Goal: Task Accomplishment & Management: Manage account settings

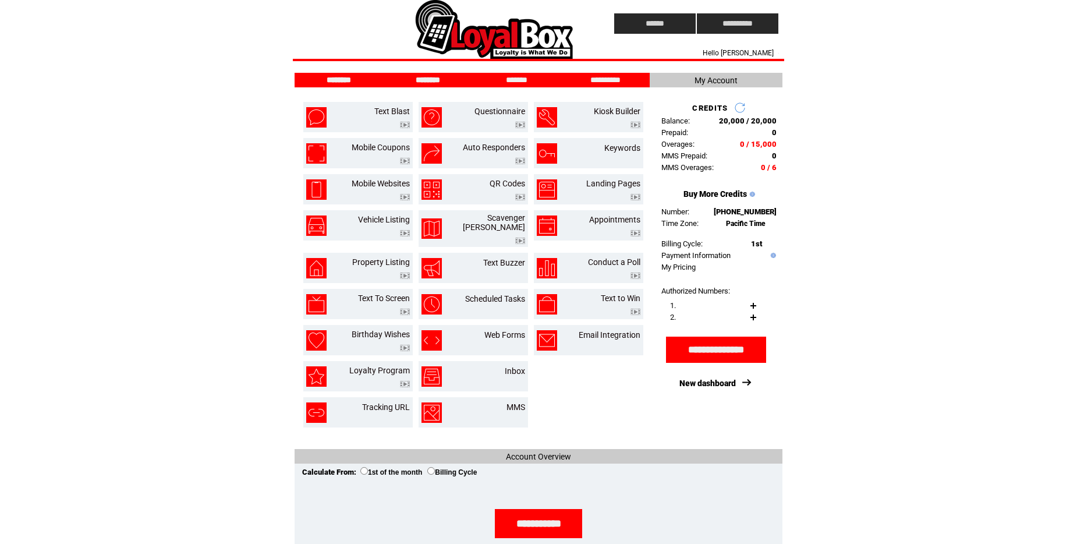
click at [433, 81] on input "********" at bounding box center [427, 80] width 87 height 10
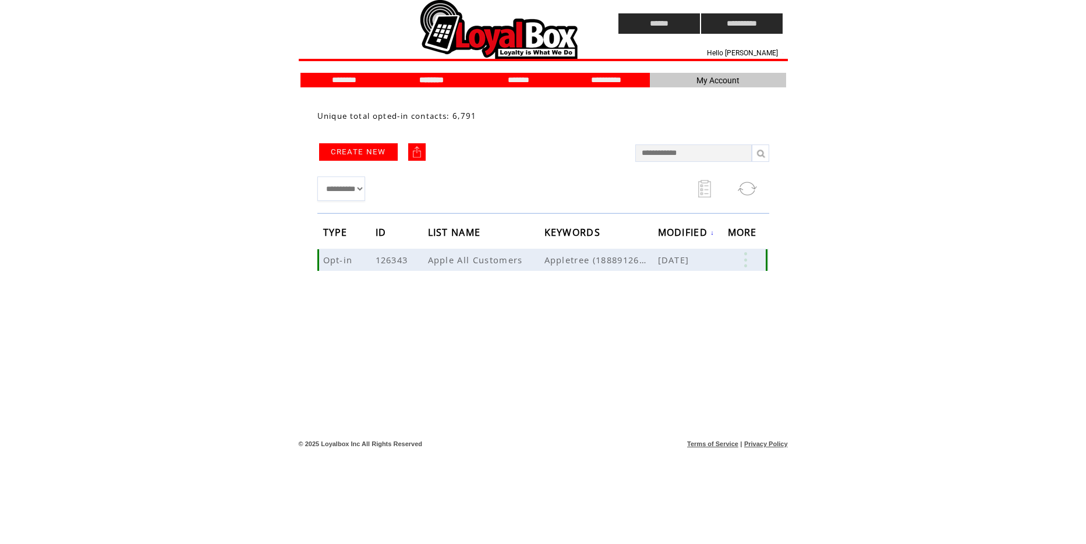
click at [442, 260] on span "Apple All Customers" at bounding box center [477, 260] width 98 height 12
click at [748, 256] on link at bounding box center [745, 259] width 35 height 15
click at [685, 260] on link "EDIT" at bounding box center [683, 257] width 19 height 10
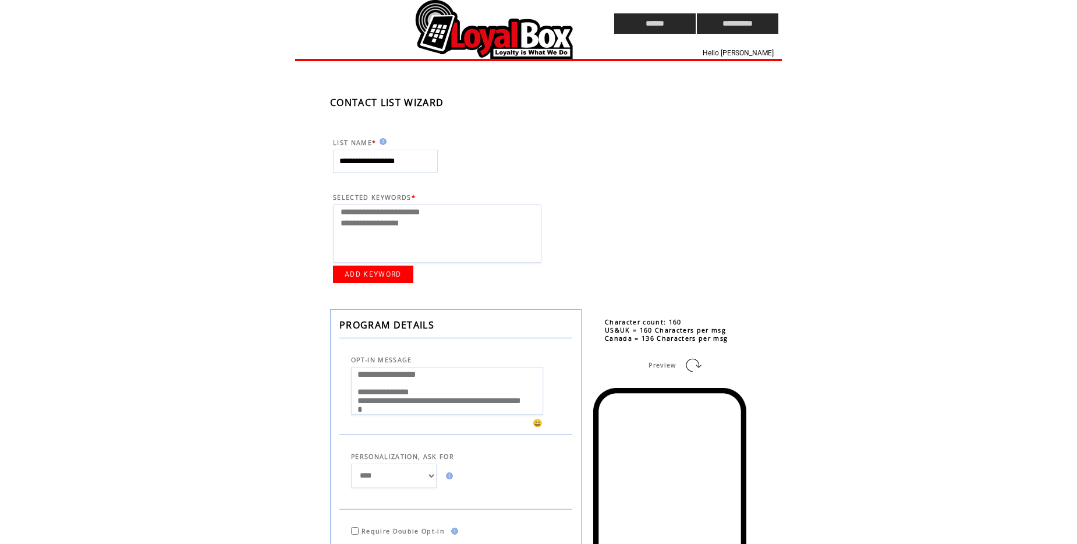
select select
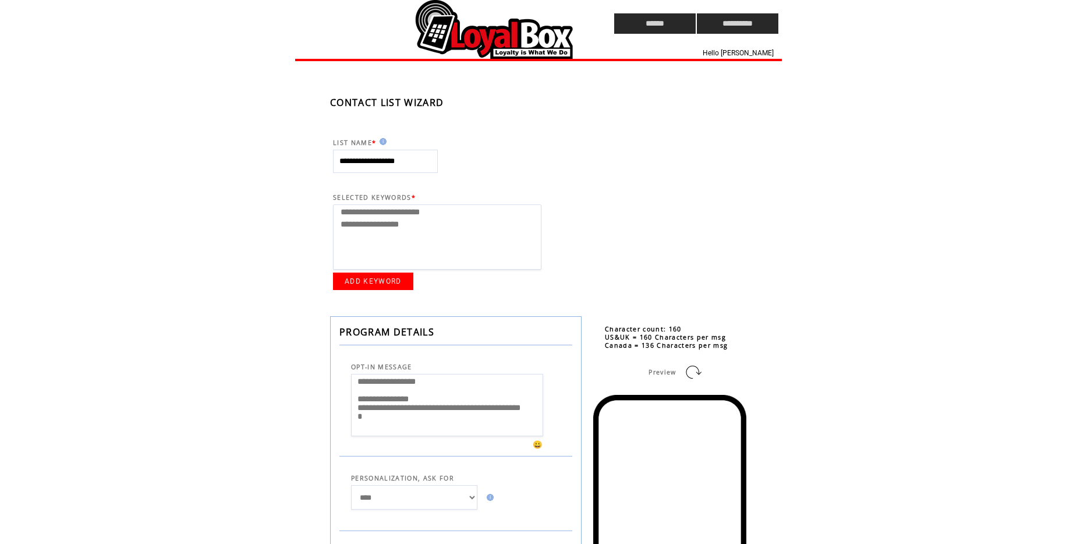
click at [544, 37] on td at bounding box center [432, 23] width 275 height 47
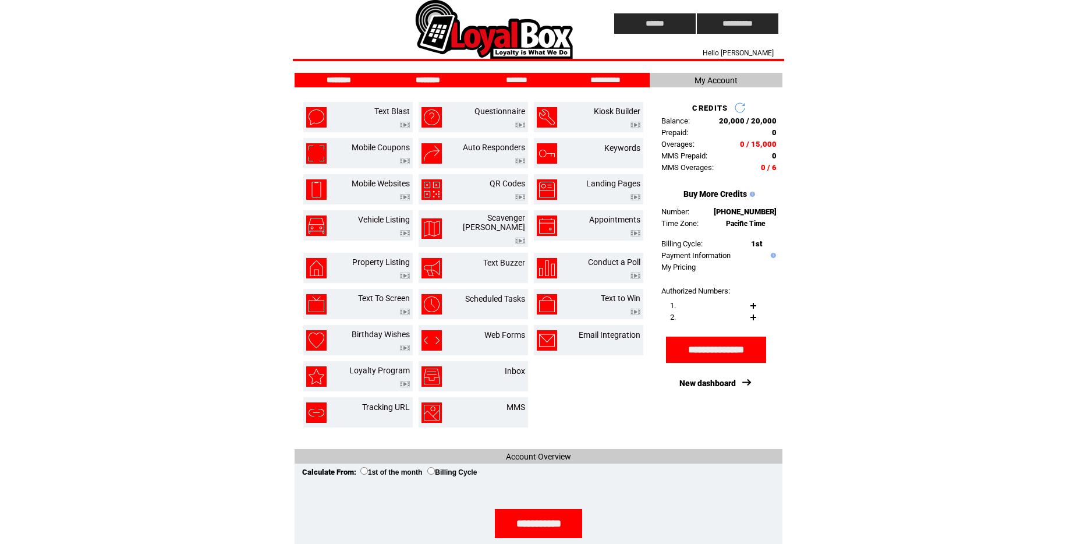
click at [426, 84] on input "********" at bounding box center [427, 80] width 87 height 10
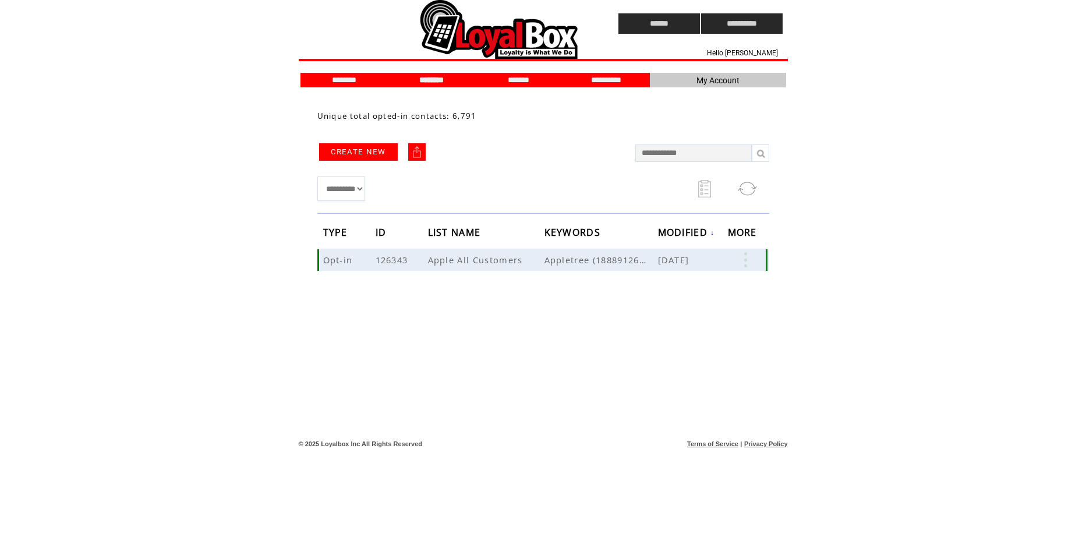
click at [746, 260] on link at bounding box center [745, 259] width 35 height 15
click at [681, 298] on link "6791" at bounding box center [701, 296] width 58 height 17
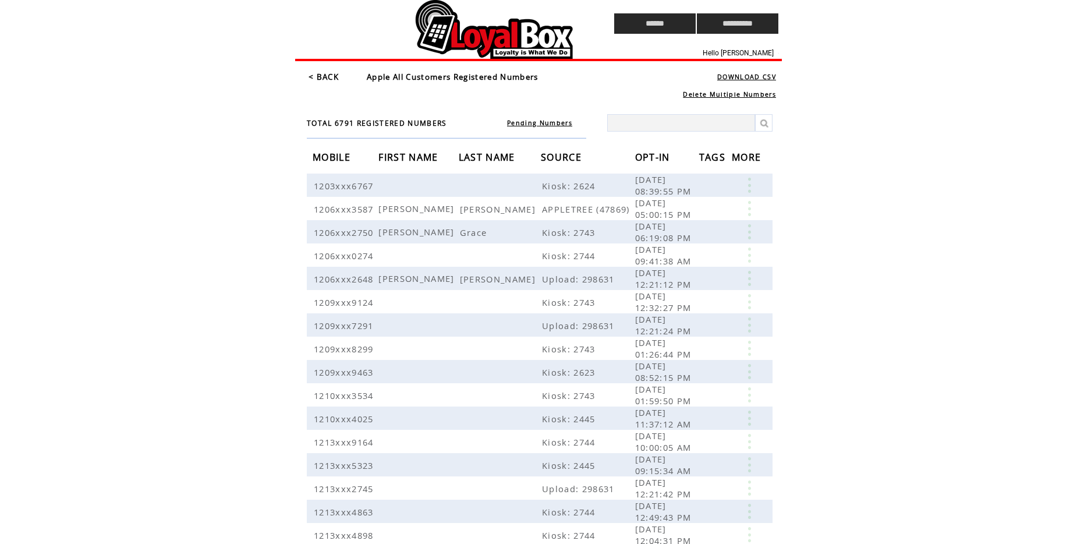
click at [673, 119] on input "text" at bounding box center [681, 122] width 148 height 17
type input "**********"
click at [762, 127] on link at bounding box center [763, 122] width 17 height 17
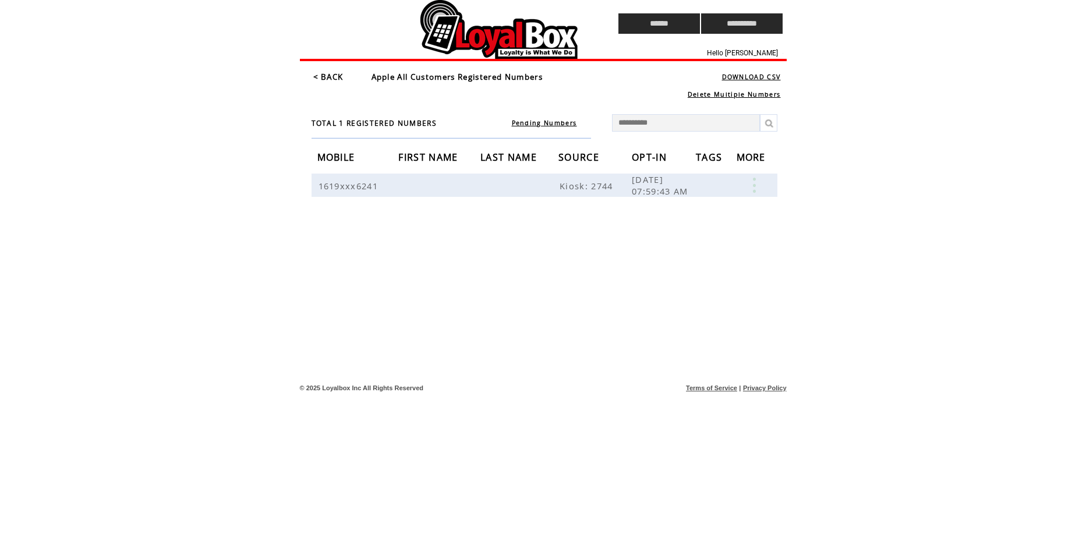
click at [339, 83] on table "< BACK Apple All Customers Registered Numbers" at bounding box center [442, 77] width 261 height 14
click at [493, 49] on td at bounding box center [437, 53] width 275 height 12
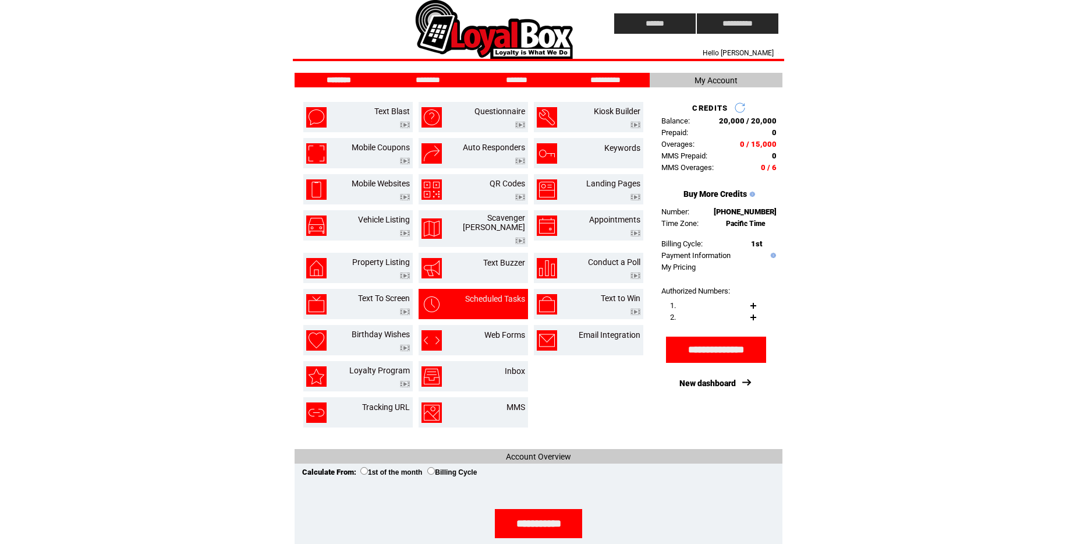
click at [518, 303] on div at bounding box center [495, 305] width 60 height 4
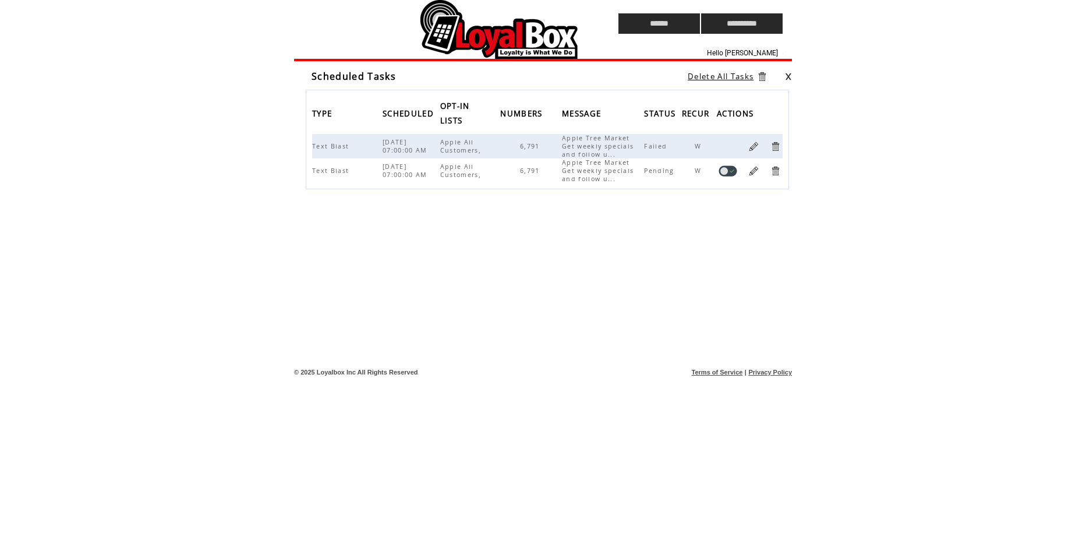
click at [753, 167] on link at bounding box center [753, 170] width 11 height 11
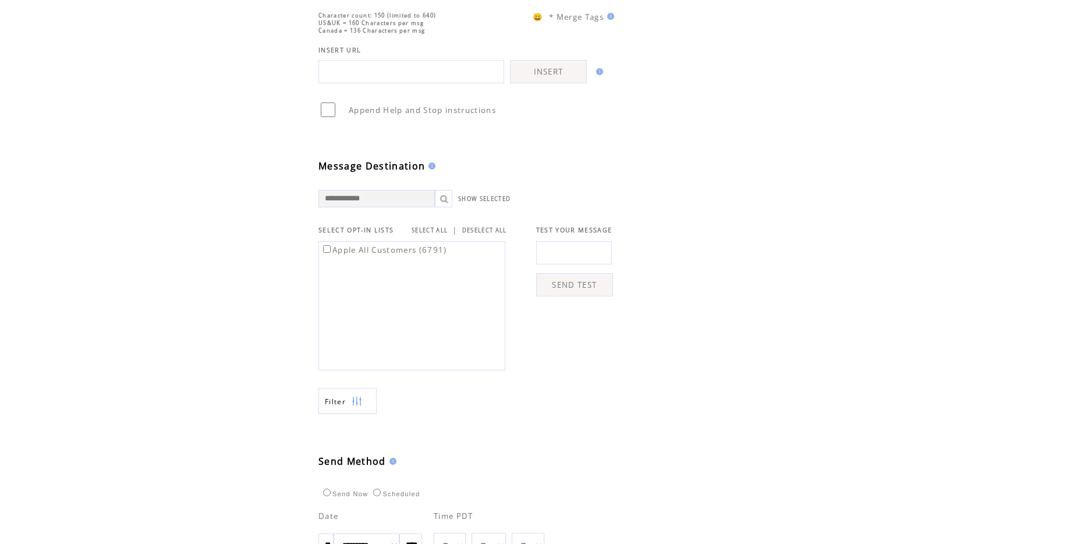
scroll to position [291, 0]
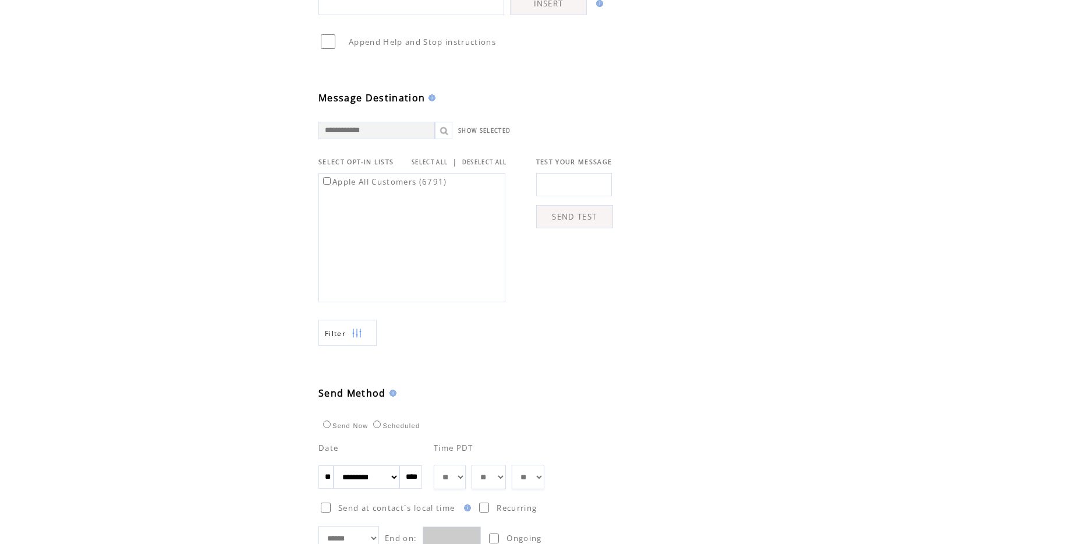
click at [561, 192] on input "text" at bounding box center [574, 184] width 76 height 23
click at [406, 210] on div "Apple All Customers (6791)" at bounding box center [411, 237] width 187 height 129
click at [408, 225] on div "Apple All Customers (6791)" at bounding box center [411, 237] width 187 height 129
click at [568, 189] on input "text" at bounding box center [574, 184] width 76 height 23
type input "**********"
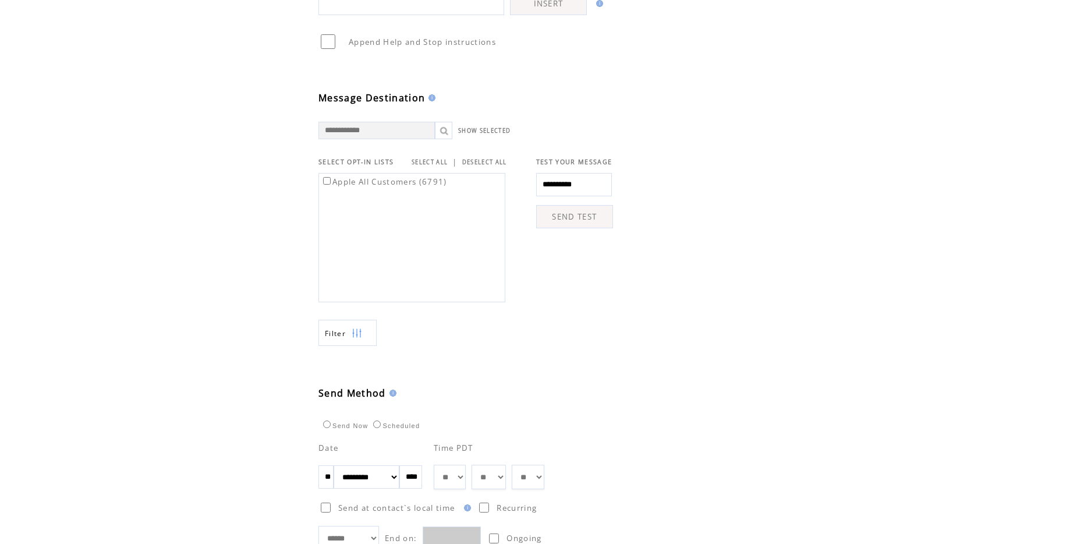
click at [653, 261] on td at bounding box center [671, 234] width 116 height 135
click at [567, 220] on link "SEND TEST" at bounding box center [574, 216] width 77 height 23
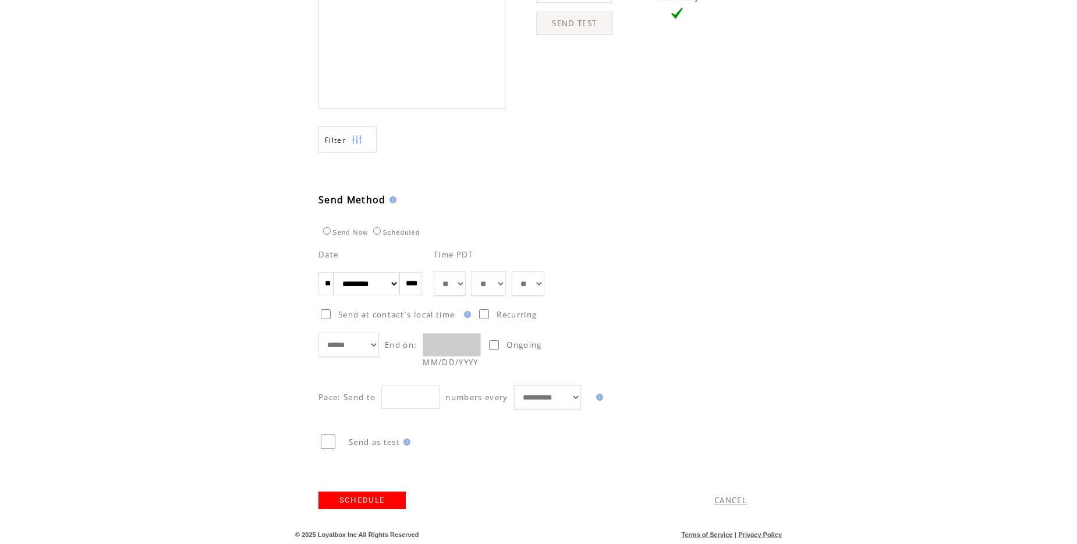
scroll to position [135, 0]
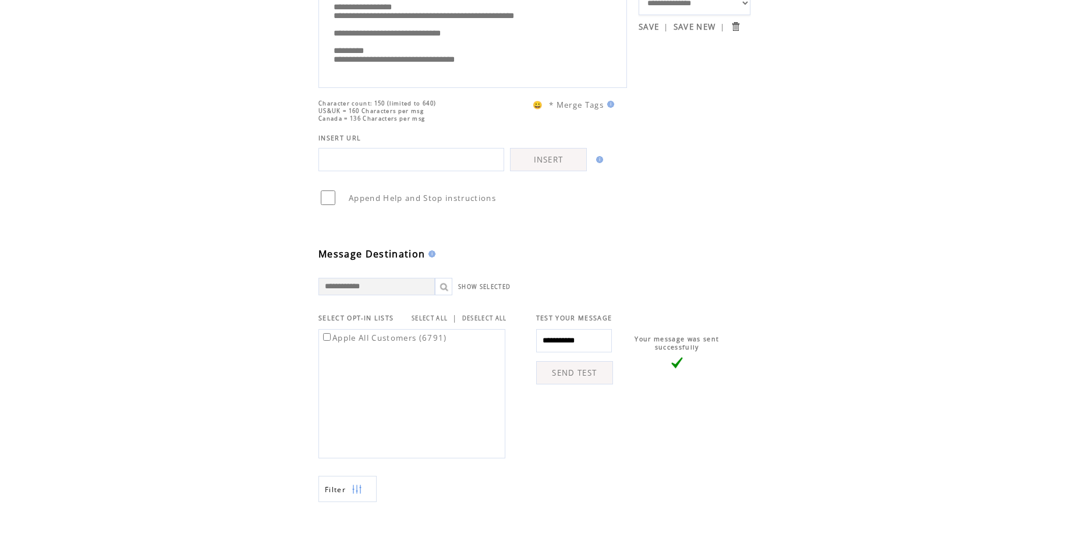
click at [451, 379] on div "Apple All Customers (6791)" at bounding box center [411, 393] width 187 height 129
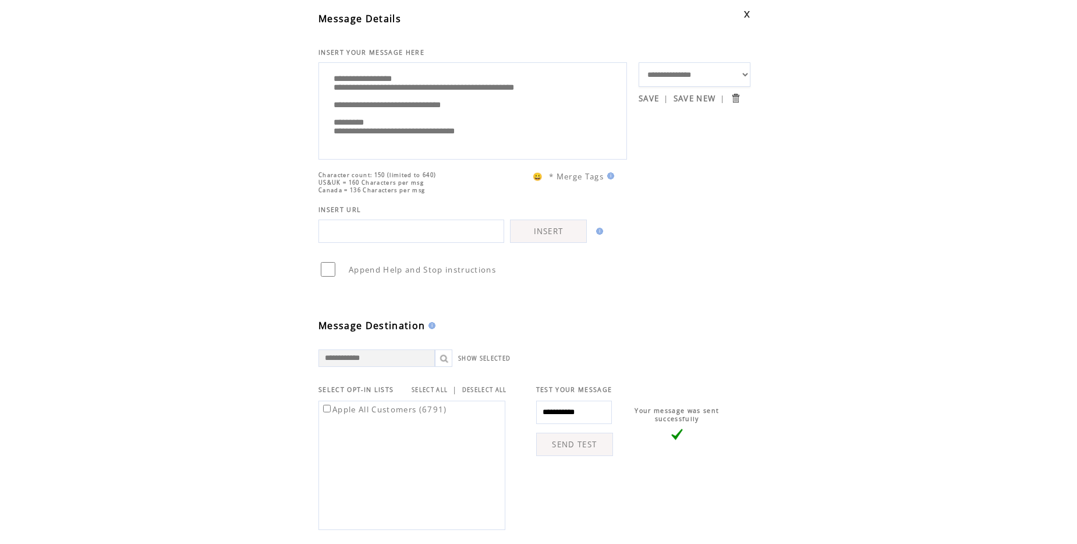
scroll to position [0, 0]
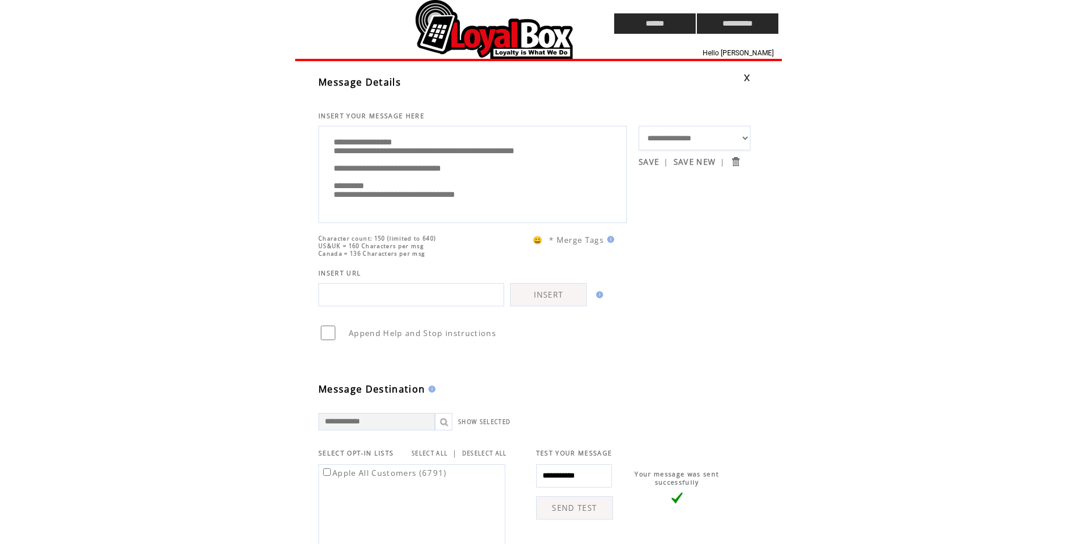
click at [488, 43] on td at bounding box center [432, 23] width 275 height 47
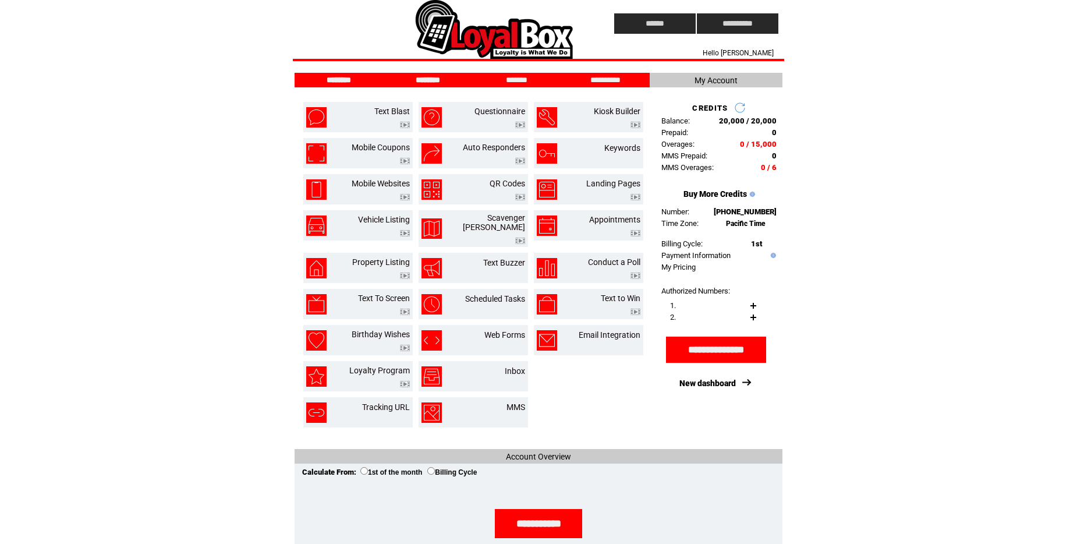
click at [441, 76] on input "********" at bounding box center [427, 80] width 87 height 10
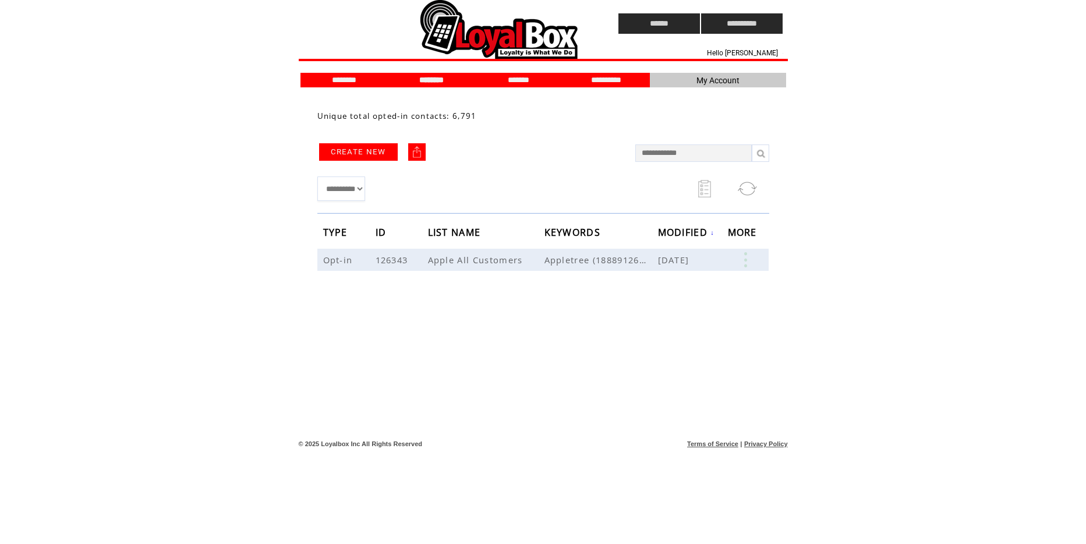
click at [369, 154] on link "CREATE NEW" at bounding box center [358, 151] width 79 height 17
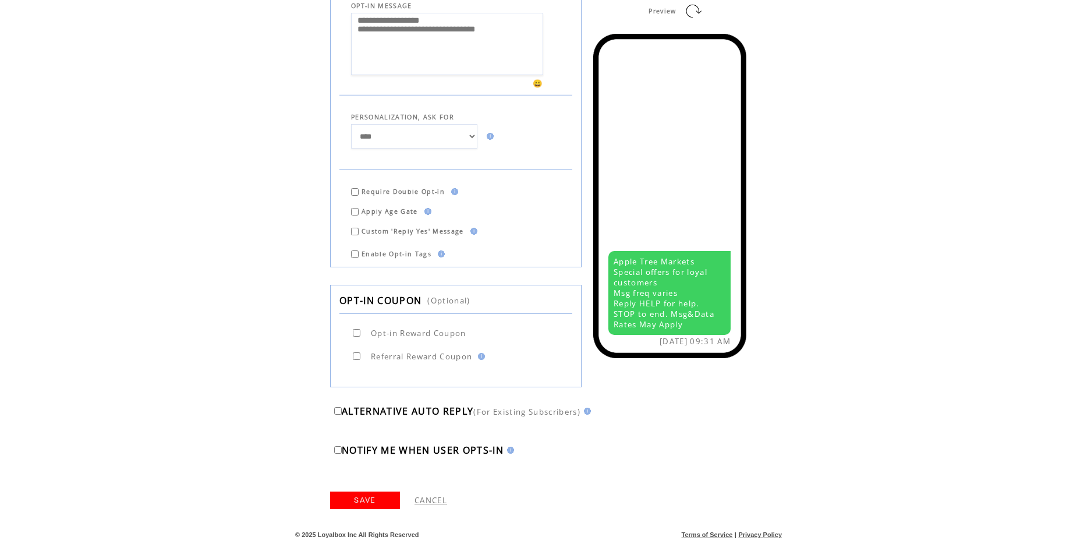
scroll to position [361, 0]
click at [433, 503] on link "CANCEL" at bounding box center [431, 500] width 33 height 10
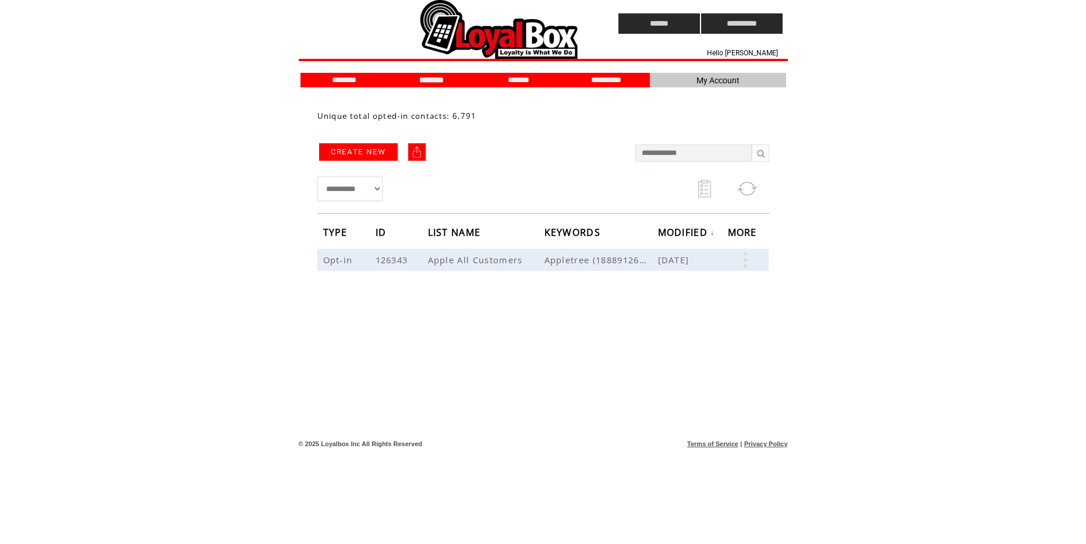
click at [694, 186] on td at bounding box center [697, 189] width 146 height 36
click at [700, 190] on link at bounding box center [704, 188] width 13 height 17
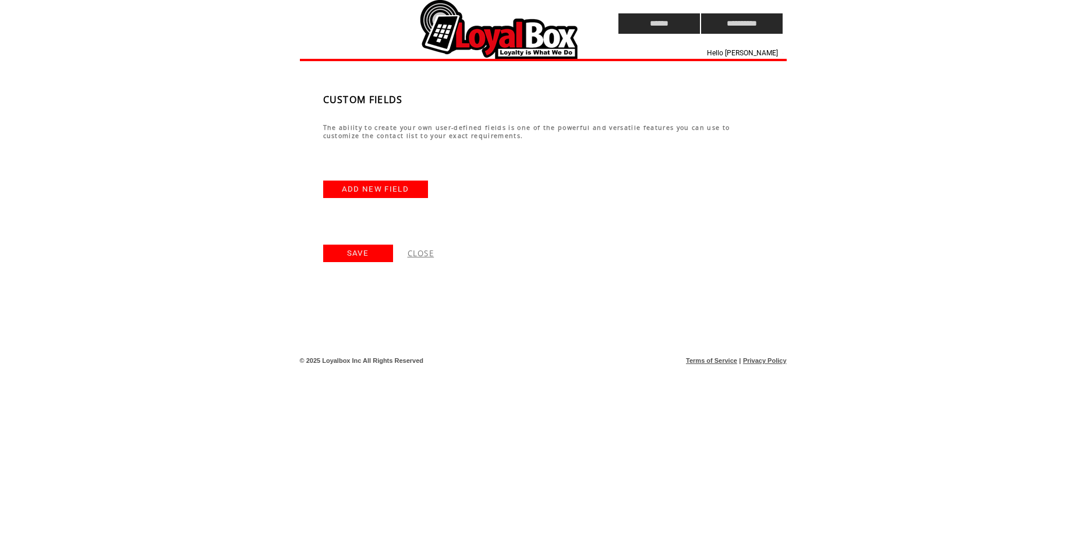
click at [438, 250] on td "CLOSE" at bounding box center [601, 253] width 417 height 17
click at [434, 254] on link "CLOSE" at bounding box center [421, 253] width 27 height 10
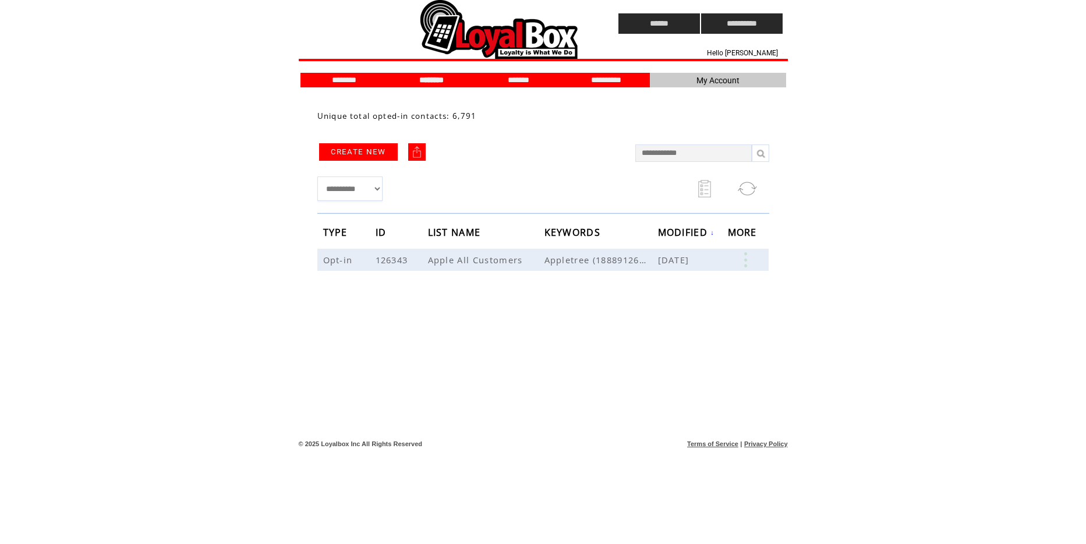
click at [521, 167] on td at bounding box center [470, 168] width 306 height 6
